Goal: Task Accomplishment & Management: Use online tool/utility

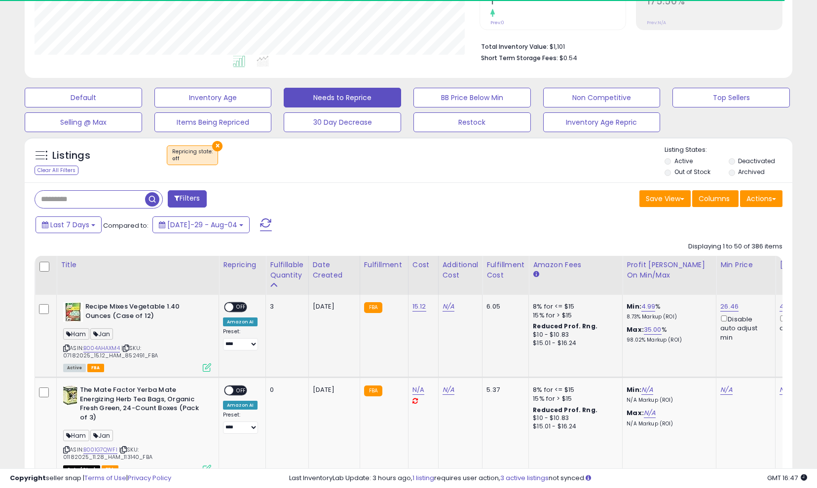
scroll to position [243, 0]
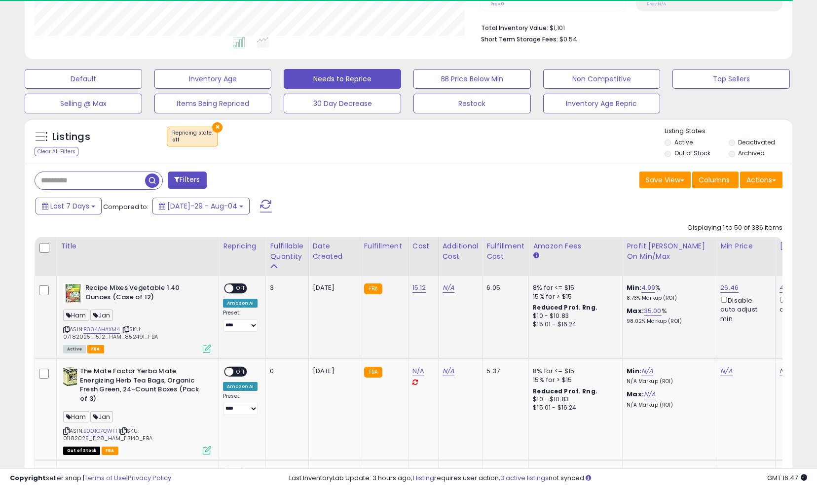
click at [242, 293] on span "OFF" at bounding box center [241, 289] width 16 height 8
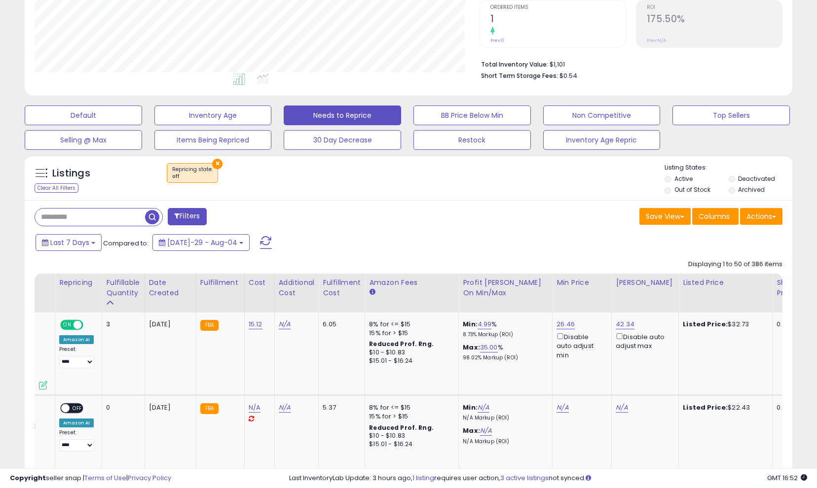
scroll to position [0, 0]
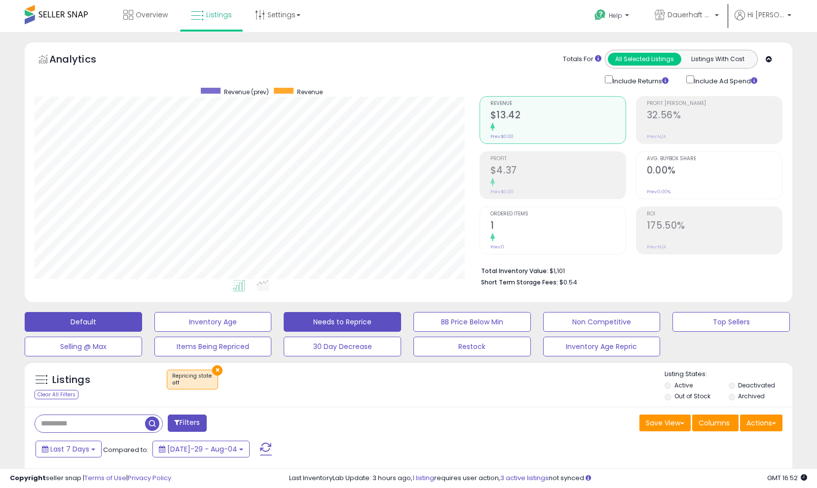
click at [117, 324] on button "Default" at bounding box center [83, 322] width 117 height 20
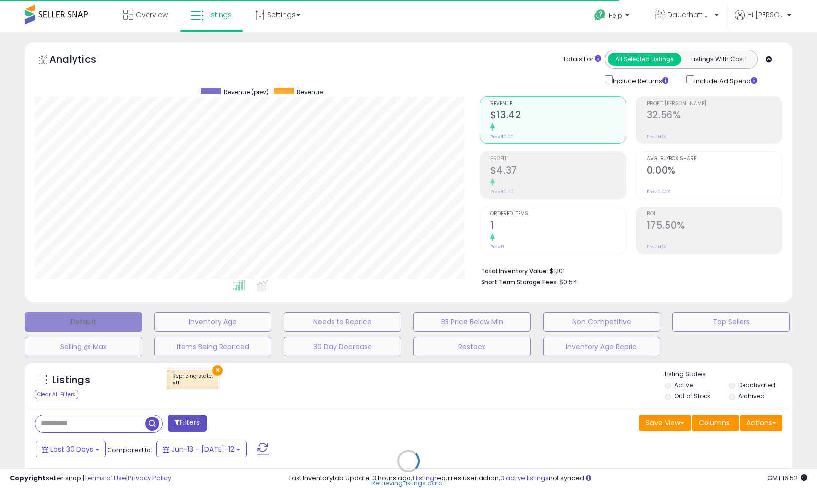
select select "**"
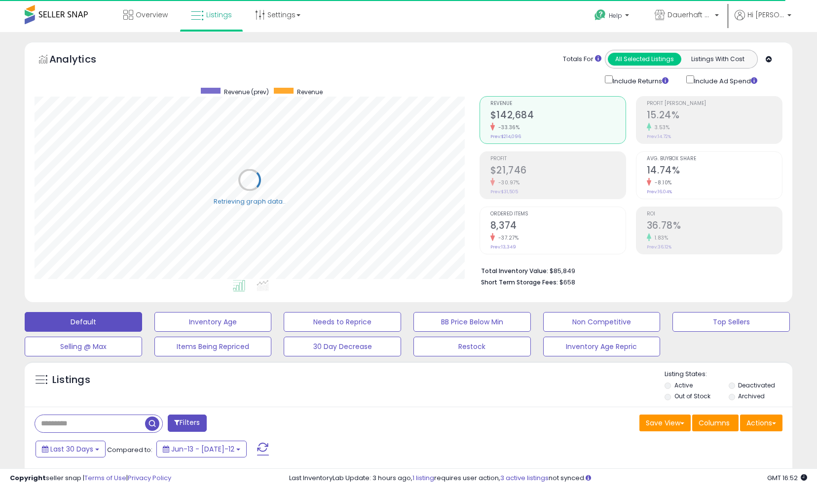
click at [179, 341] on div "Default Inventory Age Needs to Reprice BB Price Below Min Non Competitive Top S…" at bounding box center [408, 331] width 792 height 49
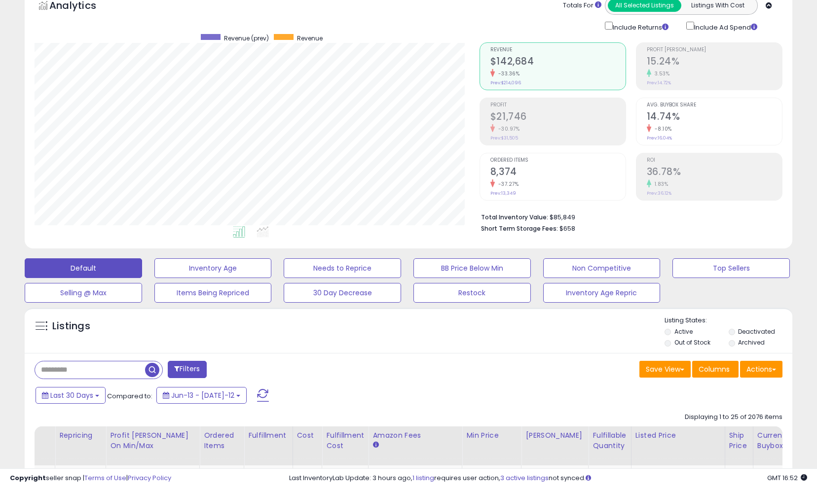
scroll to position [59, 0]
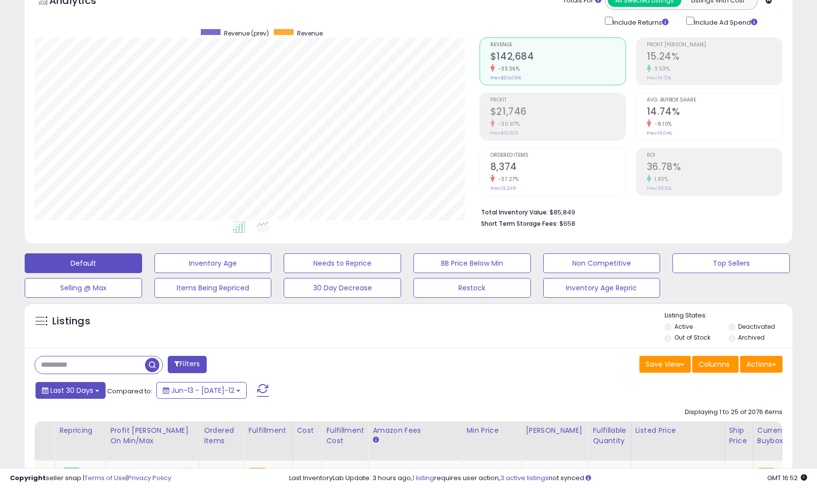
click at [93, 396] on span "Last 30 Days" at bounding box center [71, 391] width 43 height 10
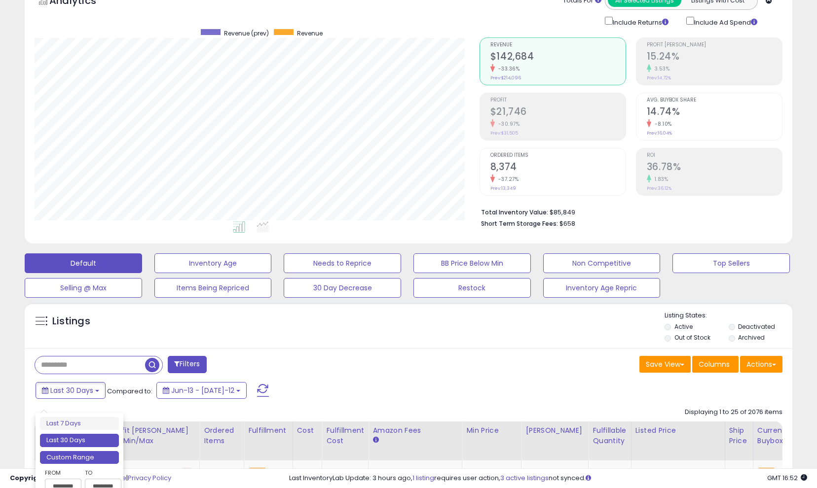
click at [91, 452] on li "Custom Range" at bounding box center [79, 457] width 79 height 13
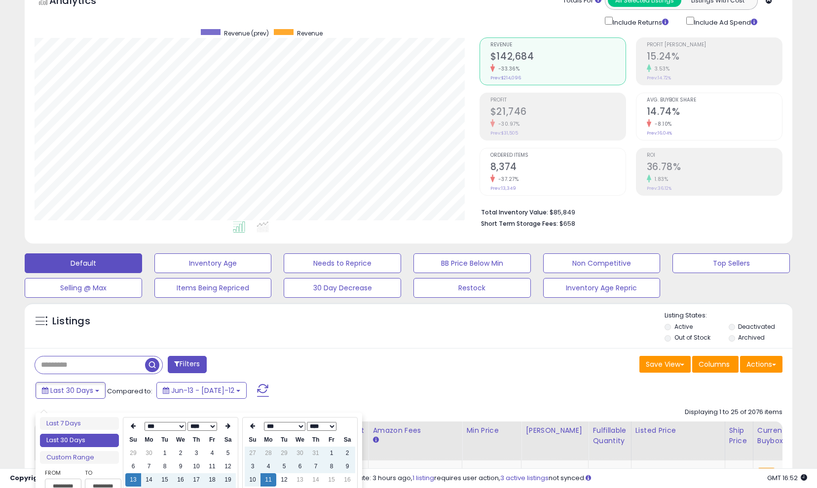
click at [237, 428] on div "*** *** *** *** *** *** *** *** **** **** **** **** **** **** **** **** **** **…" at bounding box center [180, 473] width 115 height 112
click at [233, 427] on th at bounding box center [228, 427] width 16 height 14
click at [213, 458] on td "1" at bounding box center [212, 453] width 16 height 13
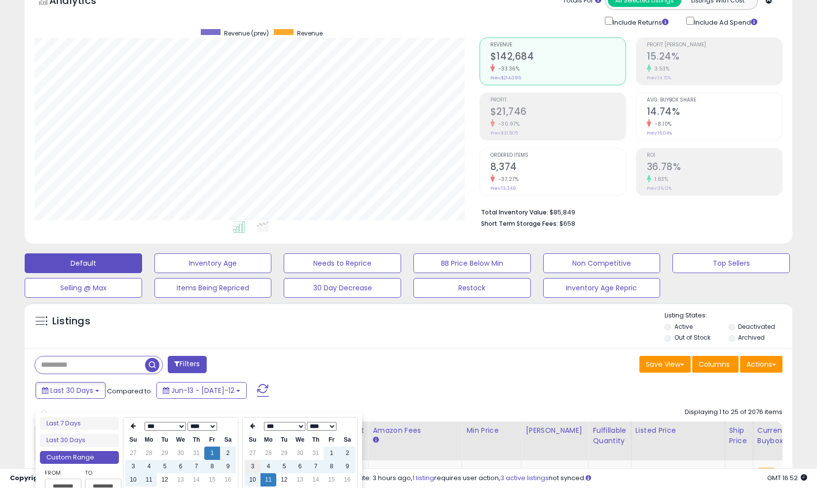
type input "**********"
click at [285, 479] on td "12" at bounding box center [284, 480] width 16 height 13
type input "**********"
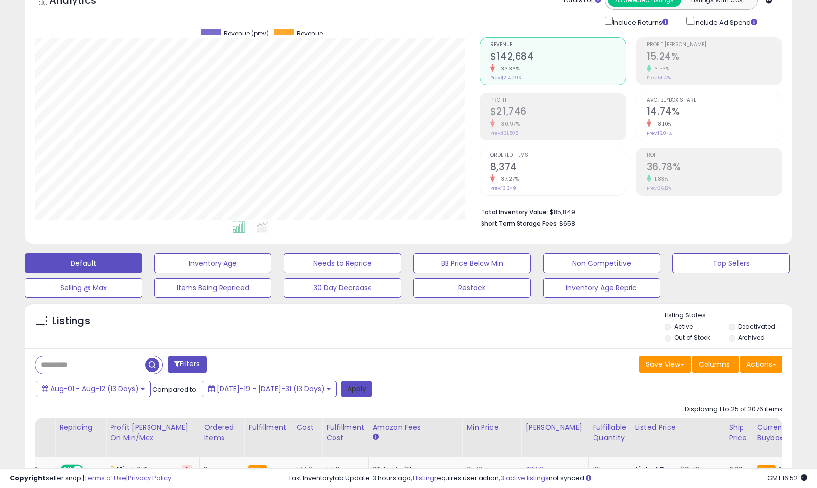
click at [341, 398] on button "Apply" at bounding box center [357, 389] width 32 height 17
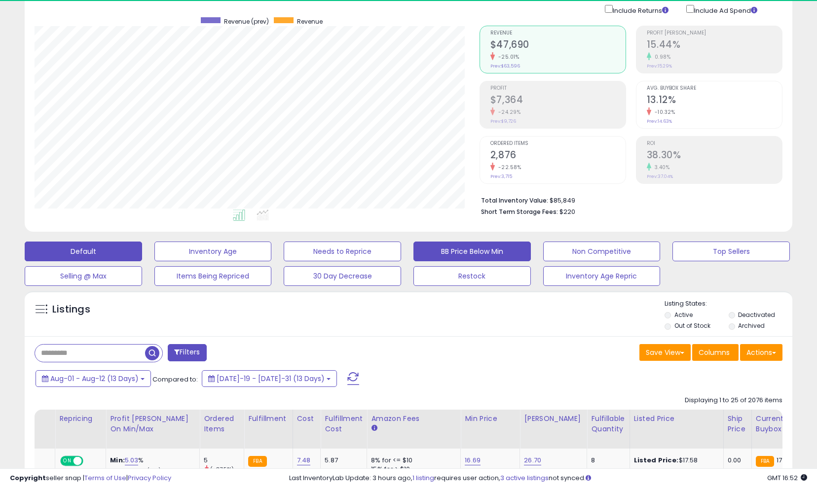
scroll to position [202, 445]
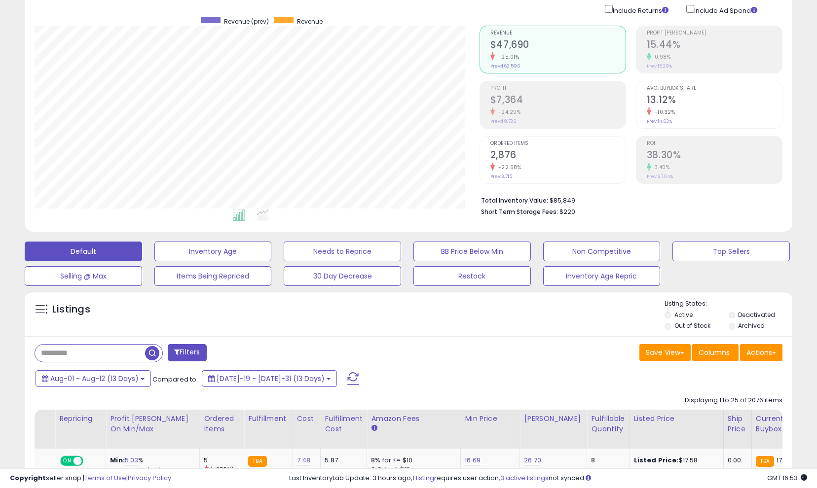
drag, startPoint x: 421, startPoint y: 257, endPoint x: 480, endPoint y: 367, distance: 124.9
click at [0, 0] on html "Unable to login Retrieving listings data.. has not yet accepted the Terms of Us…" at bounding box center [408, 173] width 817 height 488
click at [272, 261] on button "Needs to Reprice" at bounding box center [212, 252] width 117 height 20
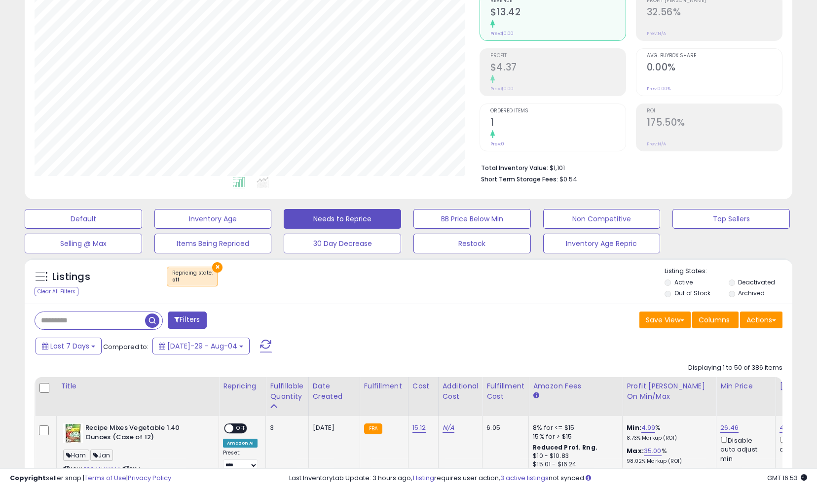
scroll to position [107, 0]
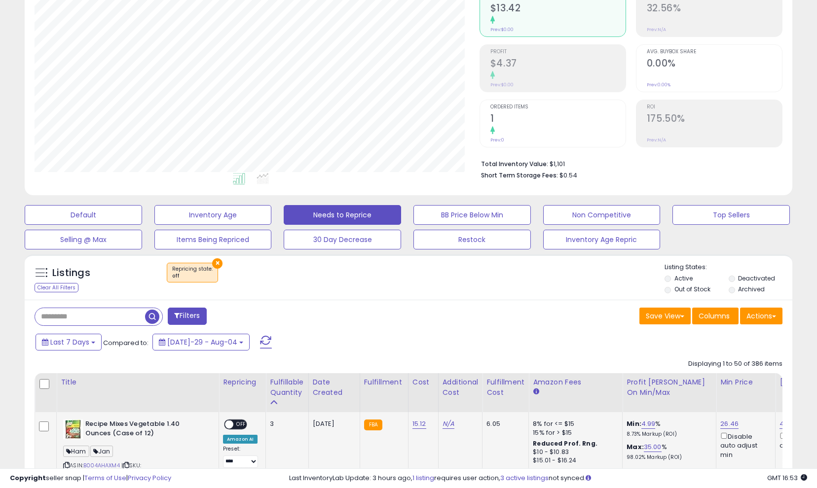
click at [238, 429] on span "OFF" at bounding box center [241, 425] width 16 height 8
click at [115, 221] on button "Default" at bounding box center [83, 215] width 117 height 20
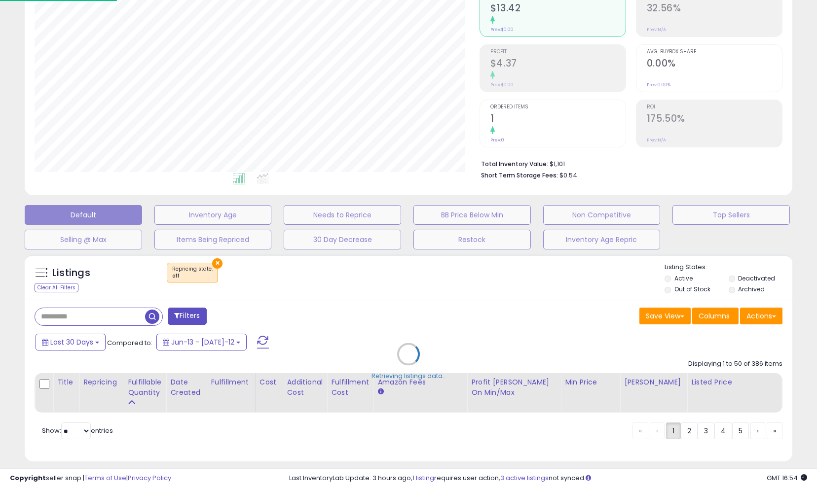
scroll to position [88, 0]
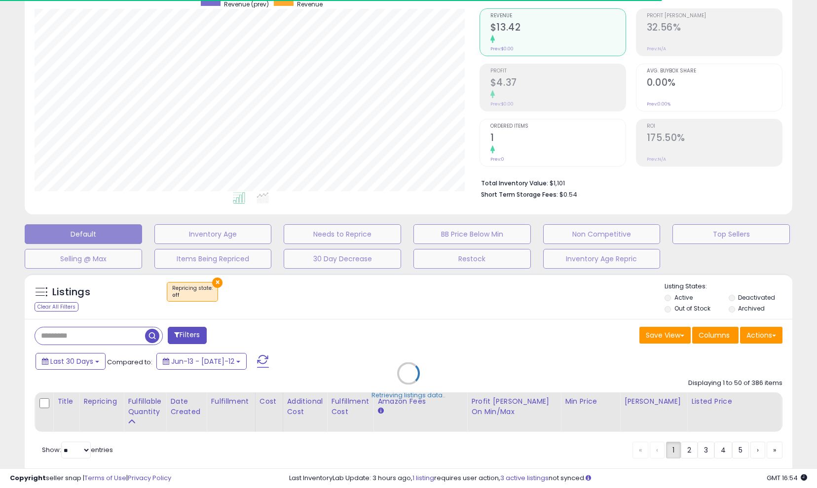
select select "**"
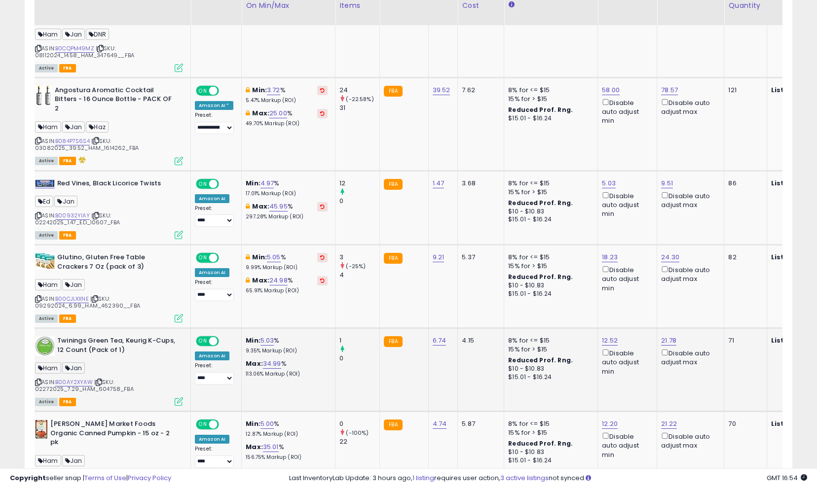
scroll to position [0, -32]
